Goal: Task Accomplishment & Management: Use online tool/utility

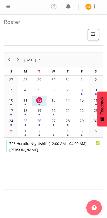
click at [4, 8] on div "Profile Log Out" at bounding box center [53, 7] width 107 height 14
click at [6, 8] on span at bounding box center [8, 6] width 6 height 6
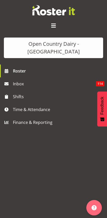
click at [20, 106] on span "Time & Attendance" at bounding box center [54, 110] width 83 height 8
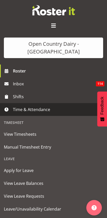
click at [10, 143] on span "Manual Timesheet Entry" at bounding box center [53, 147] width 99 height 8
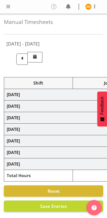
select select "78987"
select select "78954"
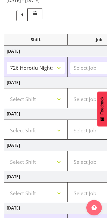
click at [25, 16] on span at bounding box center [22, 15] width 7 height 7
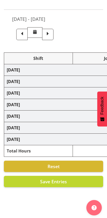
select select "78954"
select select "78987"
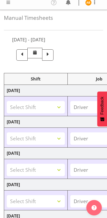
scroll to position [0, 0]
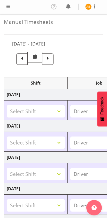
click at [51, 57] on span at bounding box center [47, 58] width 7 height 7
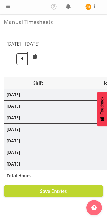
select select "78987"
select select "78954"
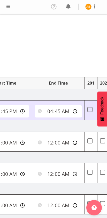
scroll to position [0, 218]
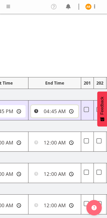
click at [38, 111] on input "04:45:00" at bounding box center [54, 111] width 47 height 12
type input "03:45:00"
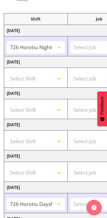
scroll to position [140, 0]
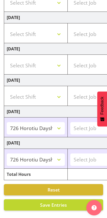
click at [40, 208] on button "Save Entries" at bounding box center [53, 204] width 99 height 11
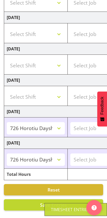
click at [33, 205] on button "Save Entries" at bounding box center [53, 204] width 99 height 11
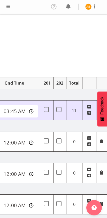
scroll to position [0, 258]
